Goal: Information Seeking & Learning: Learn about a topic

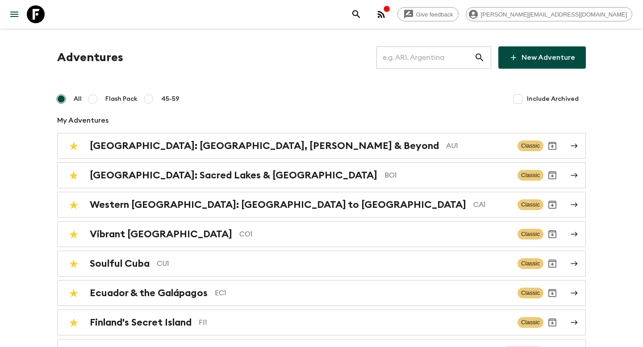
click at [427, 60] on input "text" at bounding box center [425, 57] width 98 height 25
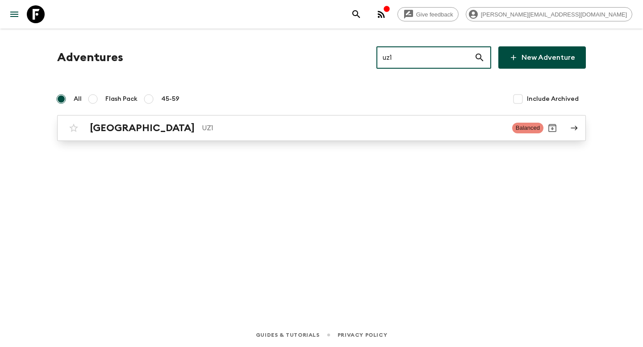
type input "uz1"
click at [314, 128] on p "UZ1" at bounding box center [353, 128] width 303 height 11
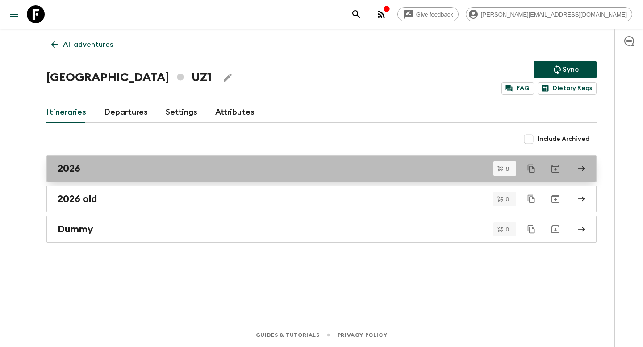
click at [135, 171] on div "2026" at bounding box center [313, 169] width 511 height 12
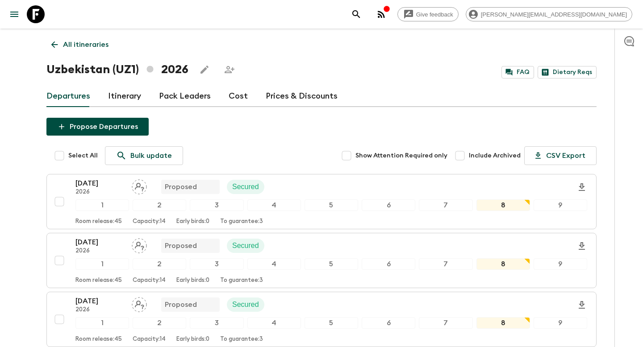
click at [125, 100] on link "Itinerary" at bounding box center [124, 96] width 33 height 21
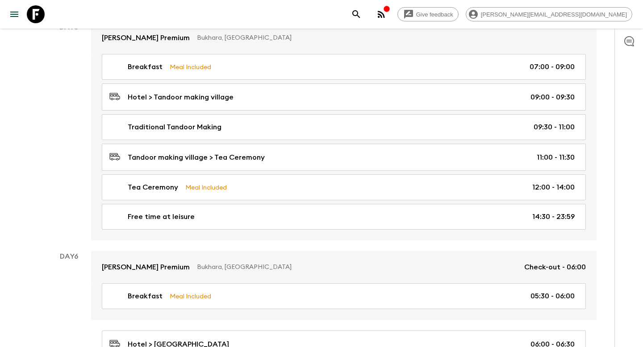
scroll to position [1072, 0]
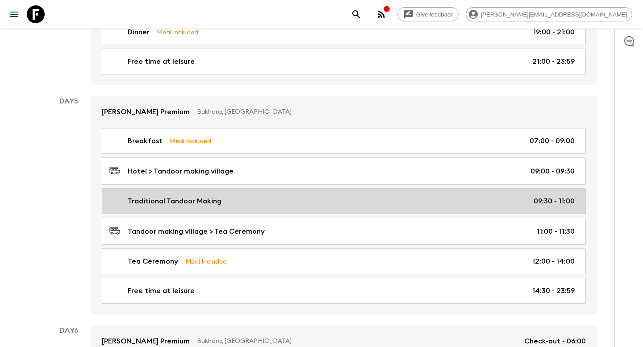
click at [256, 203] on div "Traditional Tandoor Making 09:30 - 11:00" at bounding box center [341, 201] width 465 height 11
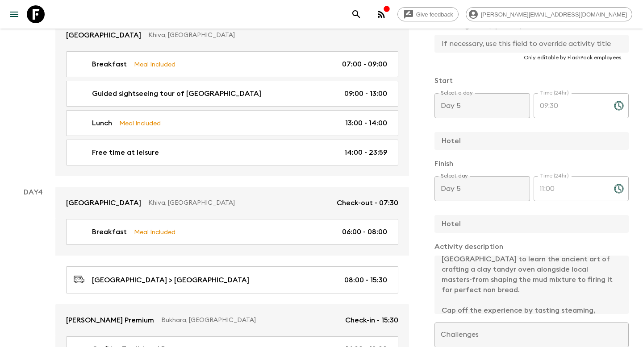
scroll to position [730, 0]
